Goal: Information Seeking & Learning: Learn about a topic

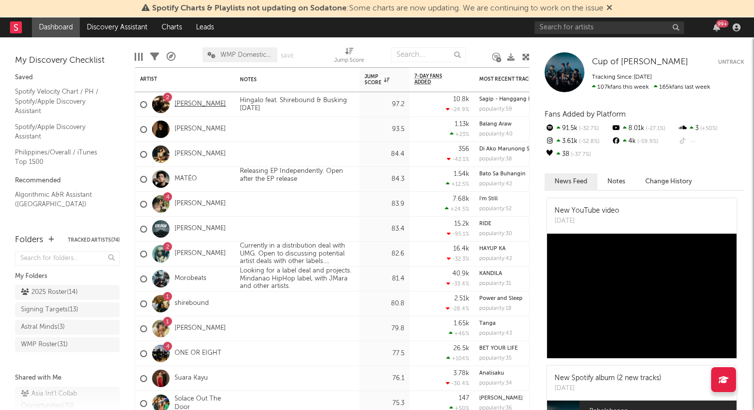
click at [184, 102] on link "[PERSON_NAME]" at bounding box center [200, 104] width 51 height 8
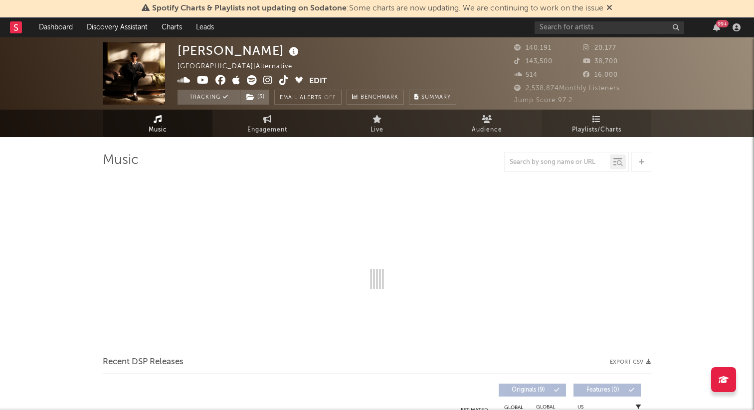
select select "6m"
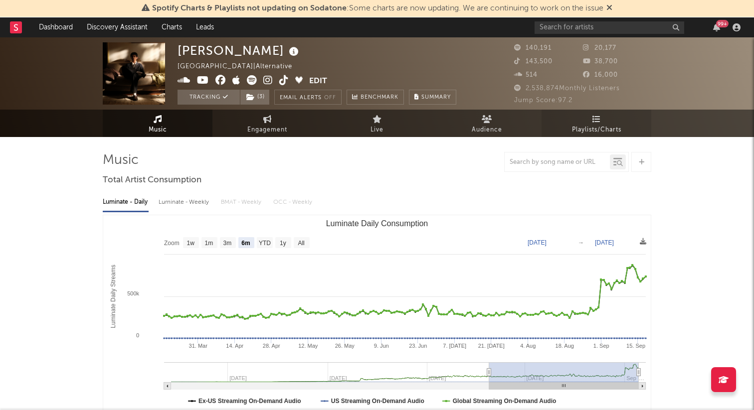
click at [604, 121] on link "Playlists/Charts" at bounding box center [597, 123] width 110 height 27
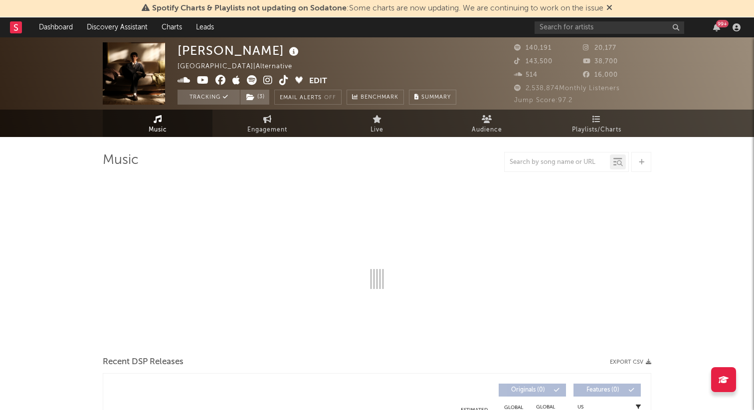
scroll to position [8, 0]
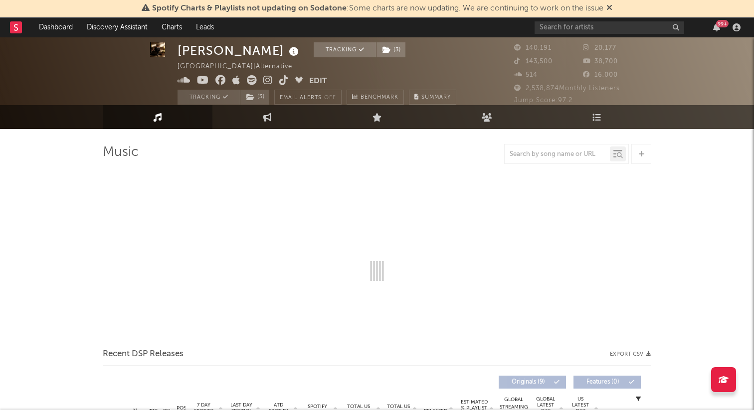
select select "6m"
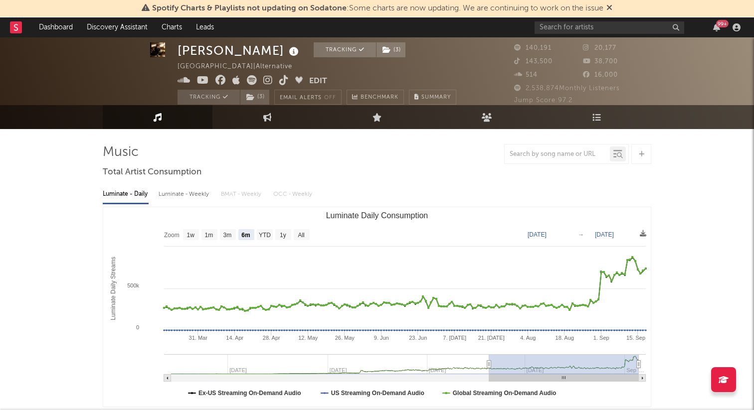
click at [612, 7] on icon at bounding box center [610, 7] width 6 height 8
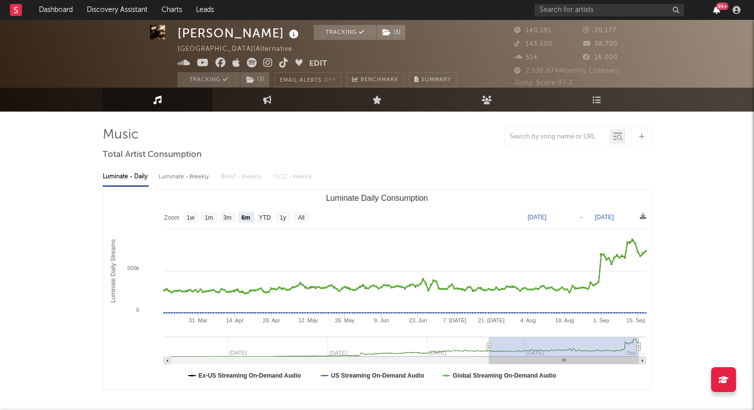
click at [715, 8] on icon "button" at bounding box center [716, 10] width 7 height 8
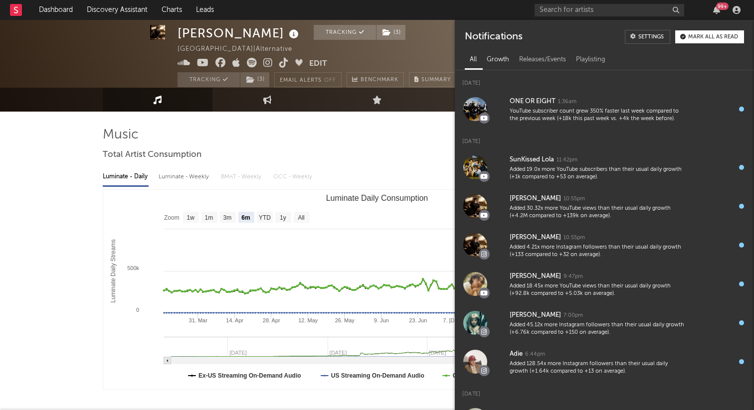
click at [493, 65] on div "Growth" at bounding box center [498, 59] width 32 height 17
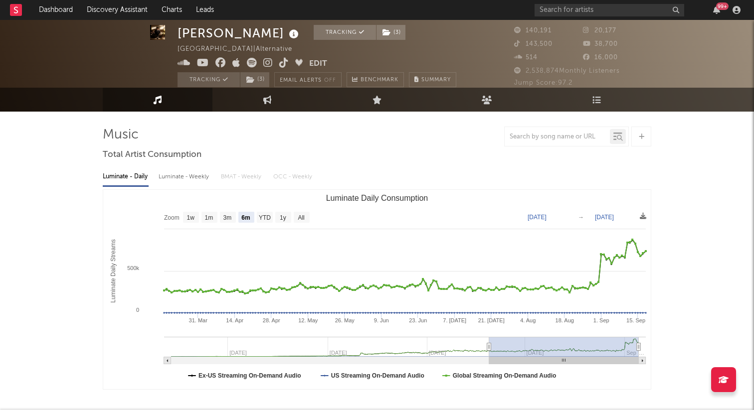
click at [320, 137] on div at bounding box center [377, 137] width 549 height 20
